Goal: Navigation & Orientation: Find specific page/section

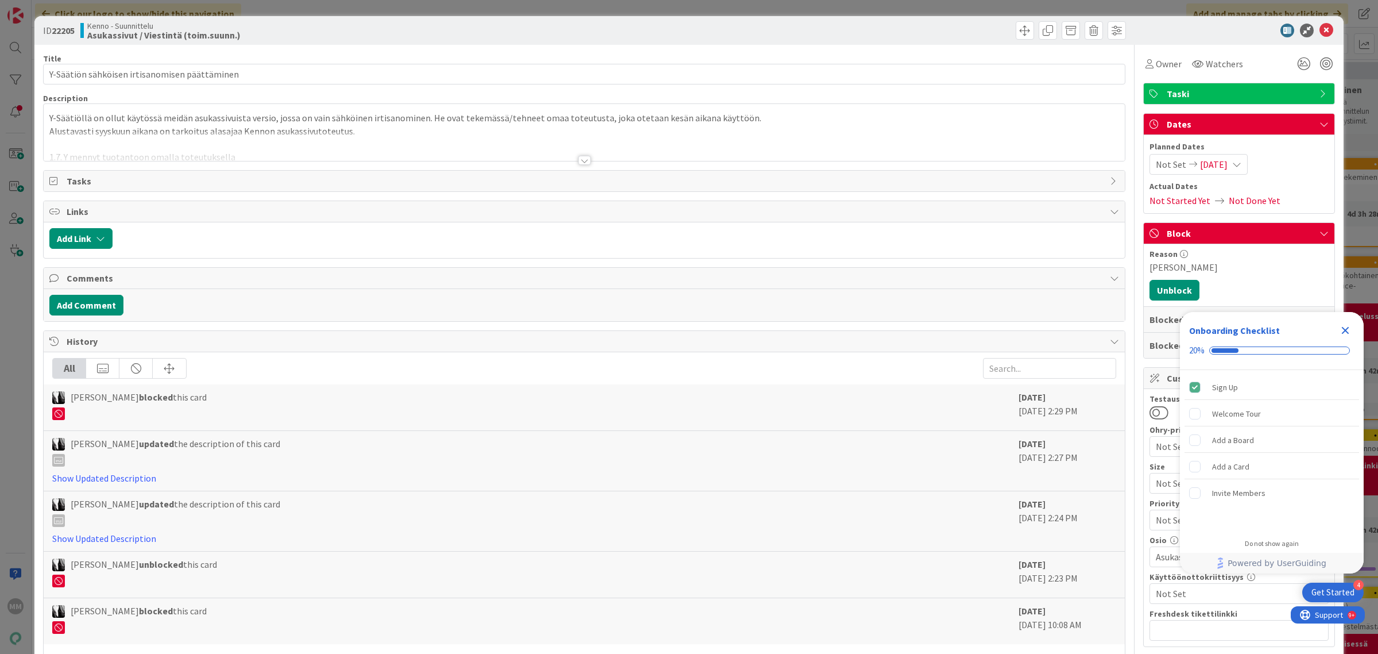
click at [1347, 329] on icon "Close Checklist" at bounding box center [1345, 330] width 7 height 7
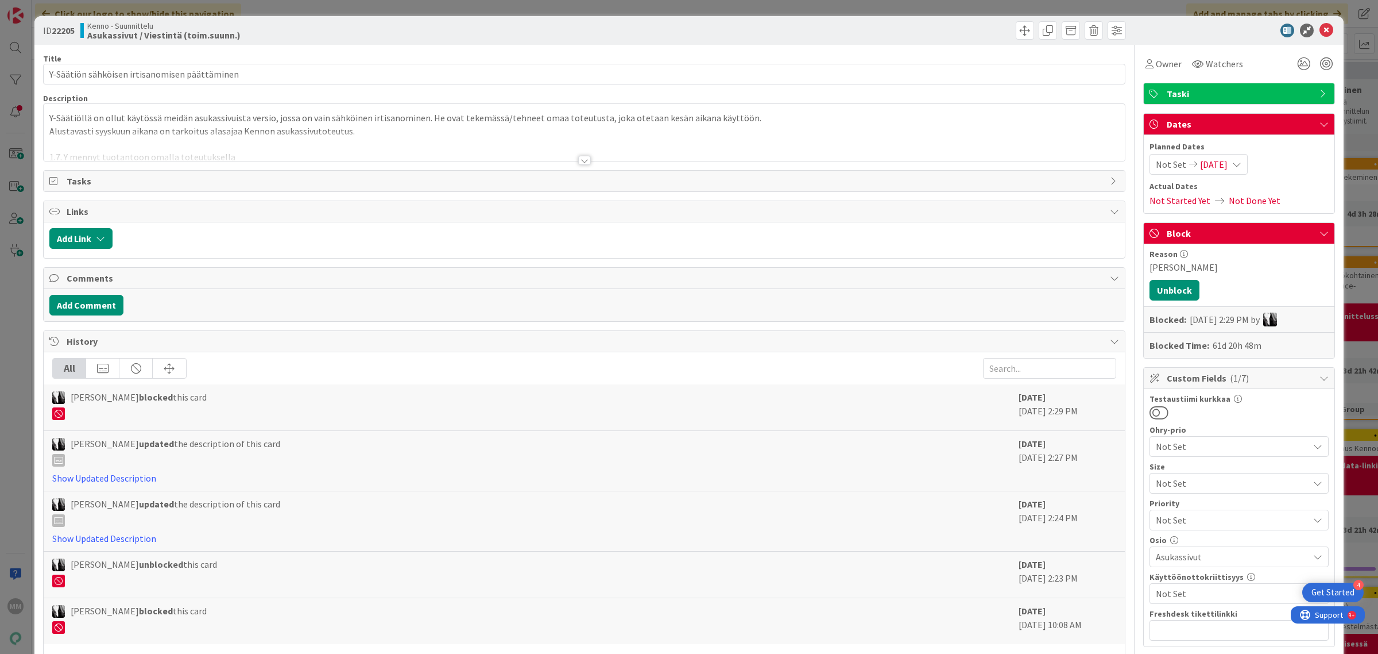
click at [578, 164] on div at bounding box center [584, 160] width 13 height 9
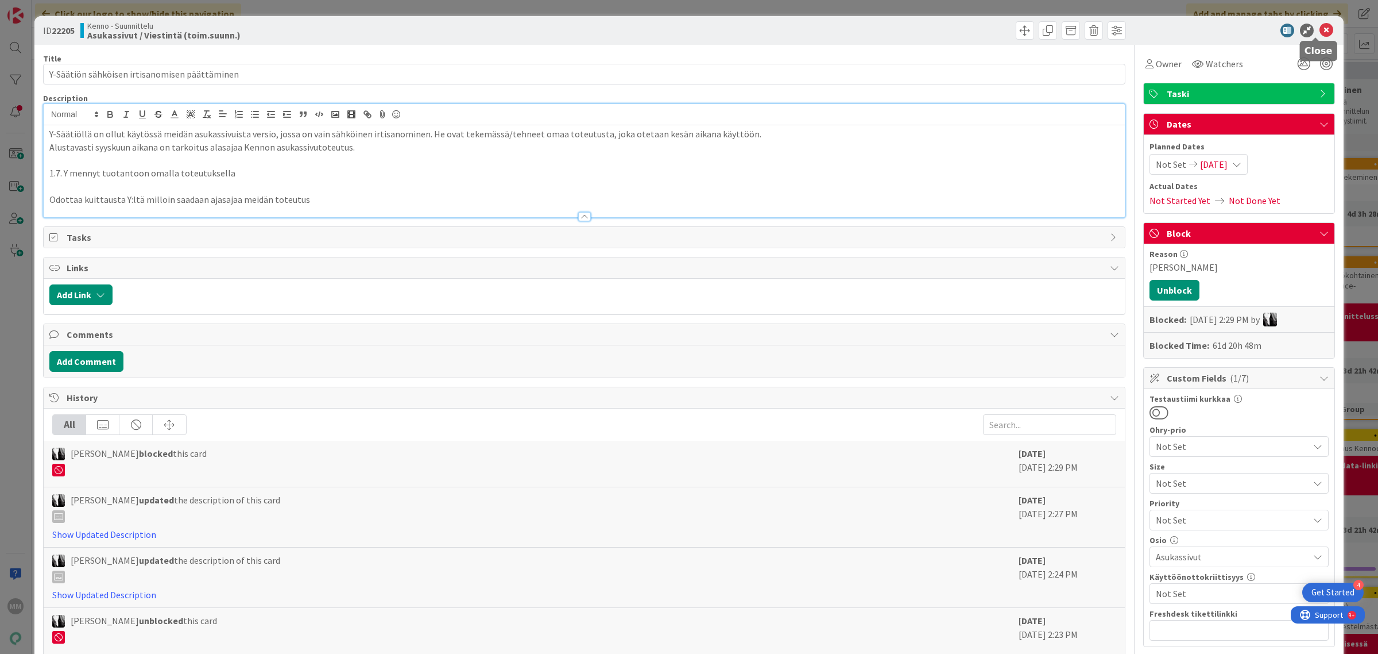
click at [1320, 30] on icon at bounding box center [1327, 31] width 14 height 14
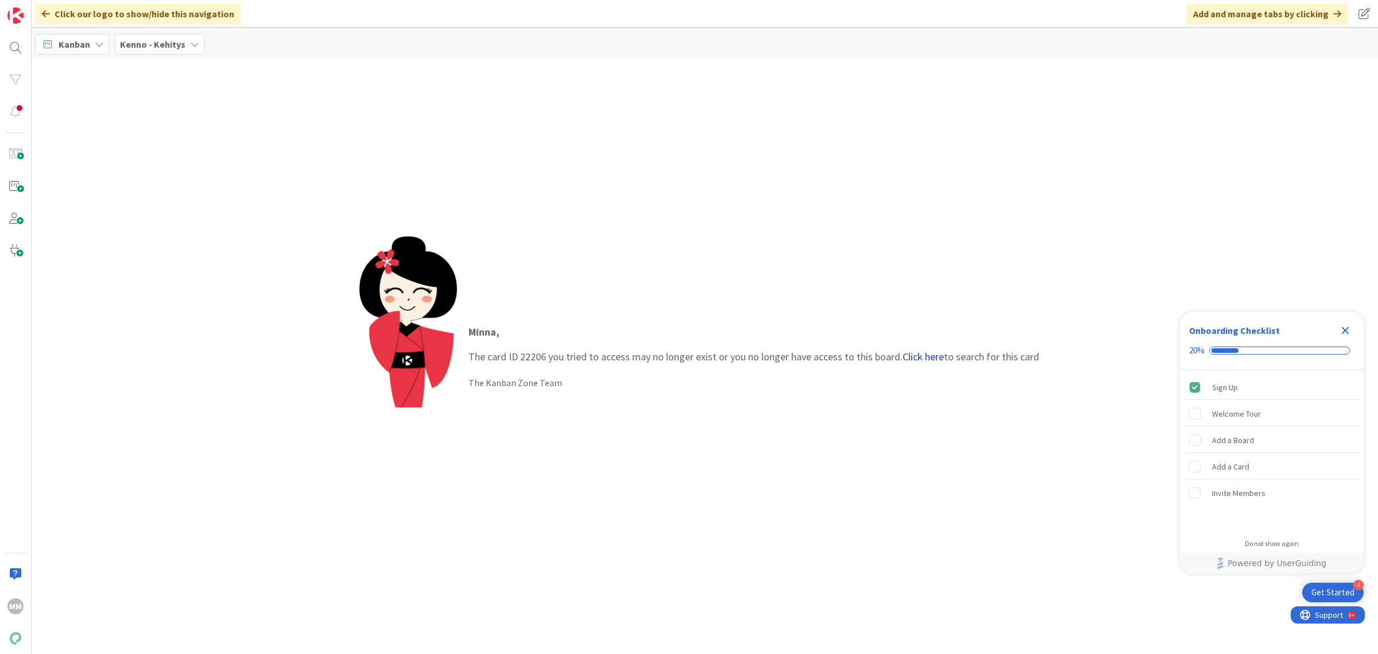
click at [923, 353] on link "Click here" at bounding box center [923, 356] width 41 height 13
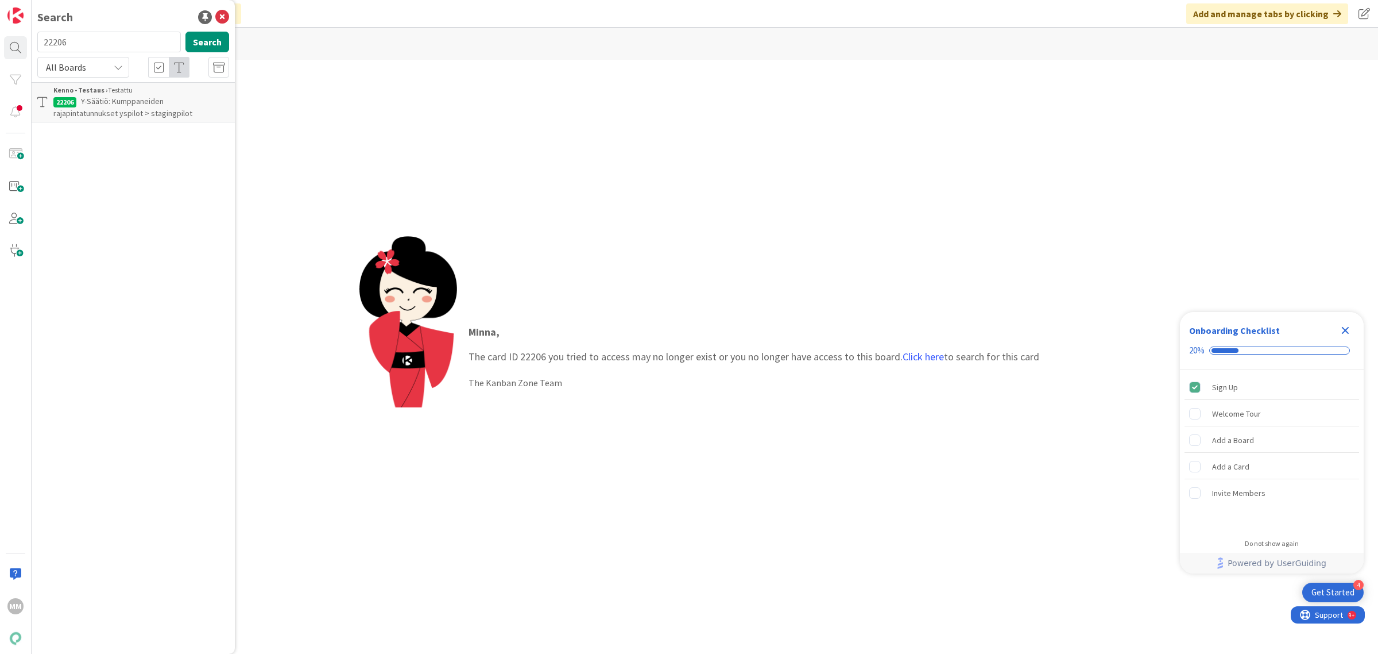
click at [141, 93] on div "Kenno - Testaus › Testattu" at bounding box center [141, 90] width 176 height 10
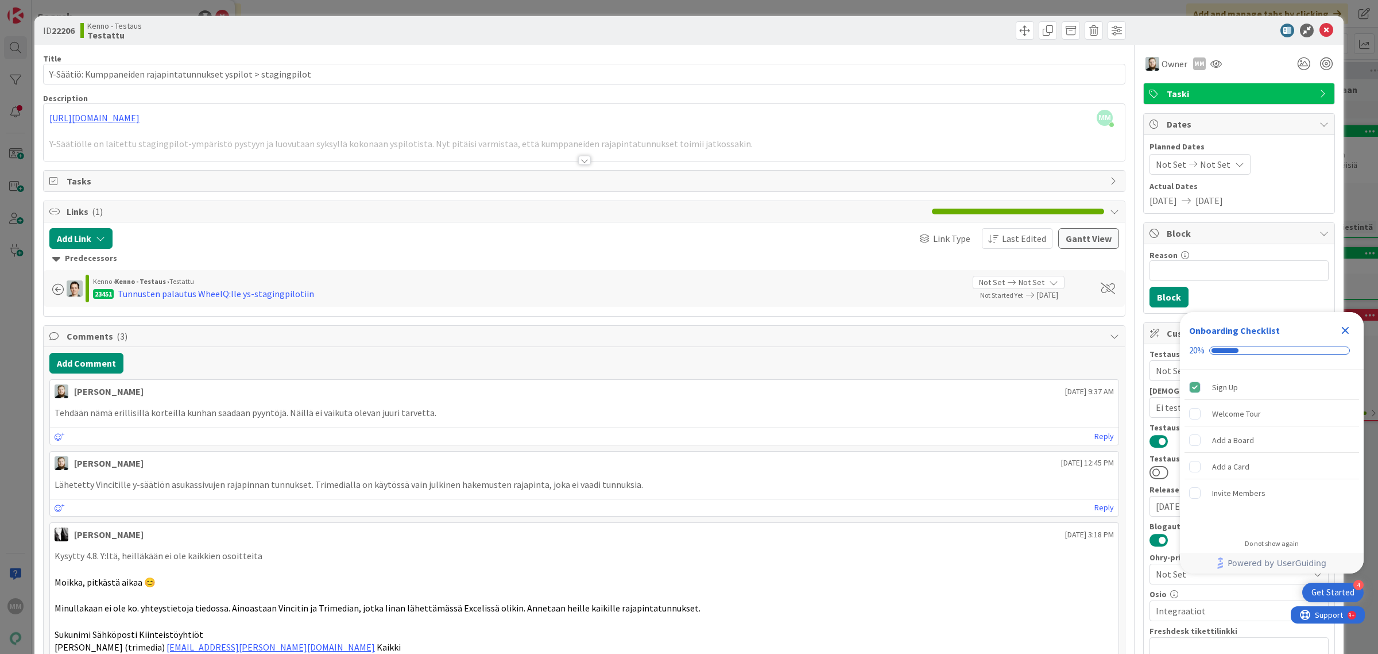
click at [1342, 334] on icon "Close Checklist" at bounding box center [1346, 330] width 14 height 14
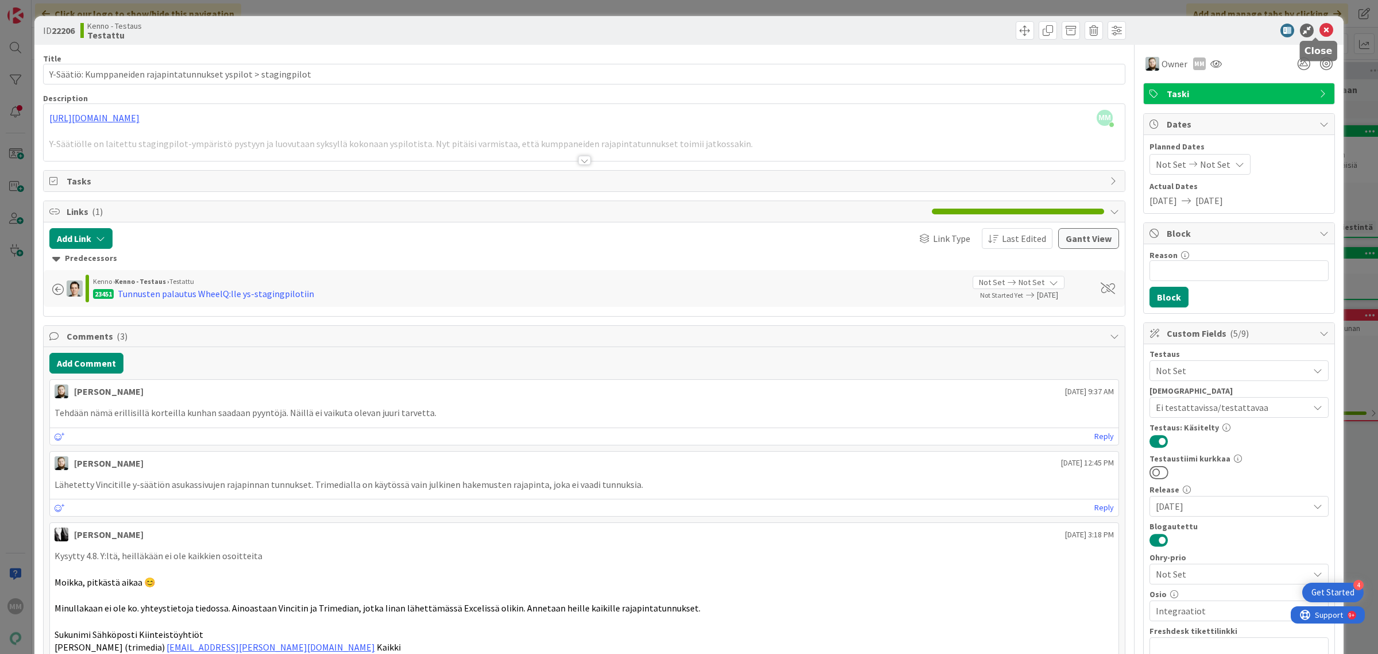
drag, startPoint x: 1319, startPoint y: 26, endPoint x: 1147, endPoint y: 102, distance: 187.9
click at [1320, 26] on icon at bounding box center [1327, 31] width 14 height 14
